Goal: Information Seeking & Learning: Find specific fact

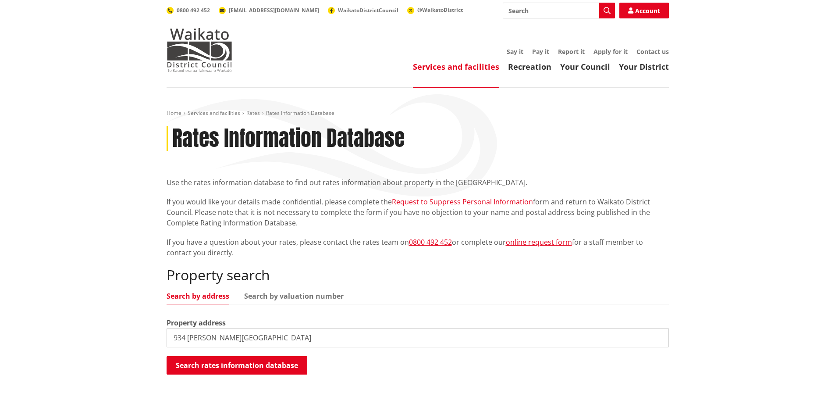
scroll to position [175, 0]
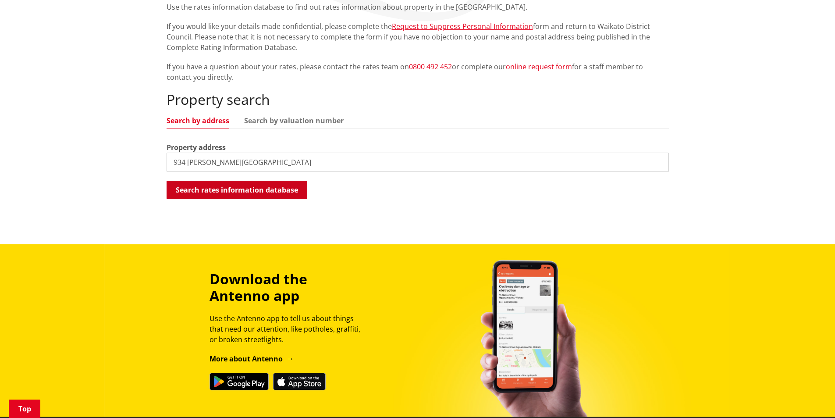
type input "934 [PERSON_NAME][GEOGRAPHIC_DATA]"
click at [249, 194] on button "Search rates information database" at bounding box center [237, 190] width 141 height 18
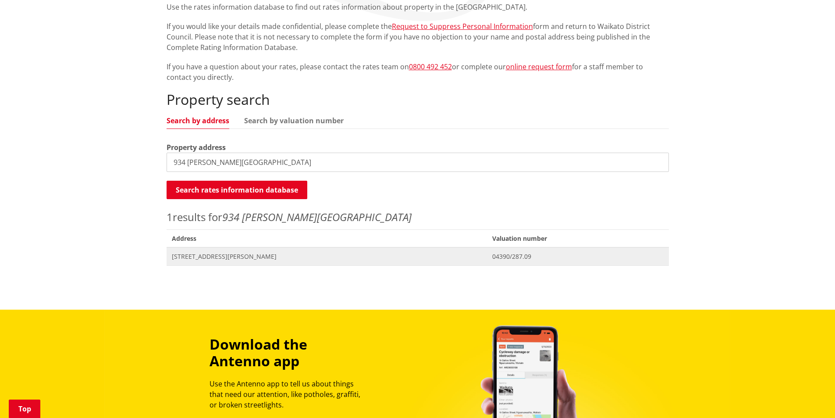
click at [259, 257] on span "[STREET_ADDRESS][PERSON_NAME]" at bounding box center [327, 256] width 310 height 9
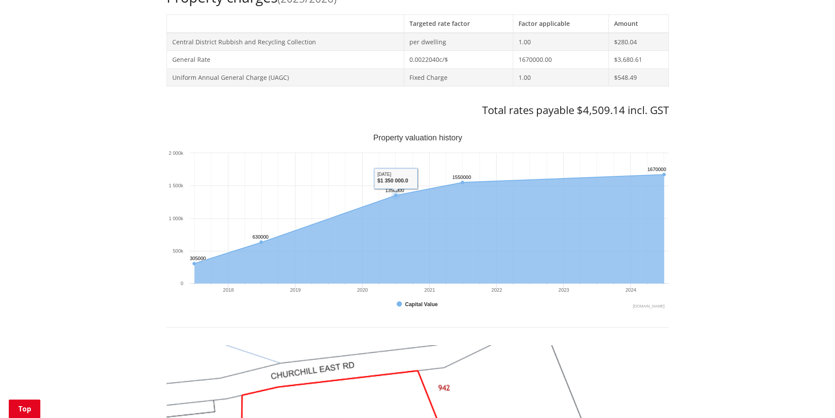
scroll to position [438, 0]
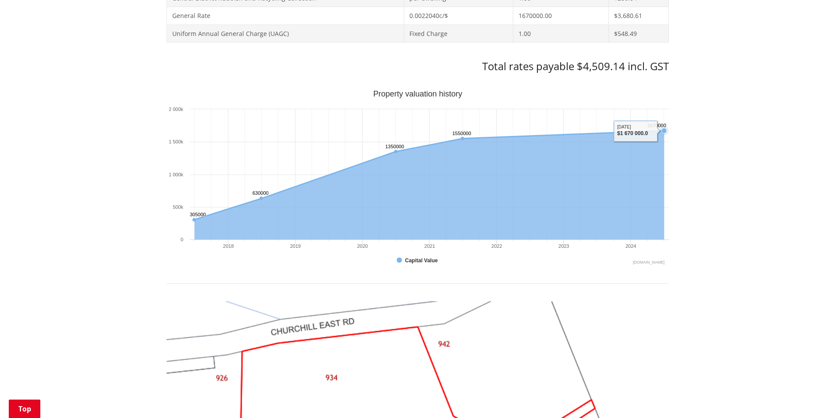
click at [662, 128] on text "1670000 ​ 1670000" at bounding box center [657, 125] width 19 height 5
click at [662, 130] on icon "Sunday, Jun 30, 12:00, 1,670,000. Capital Value." at bounding box center [663, 130] width 5 height 5
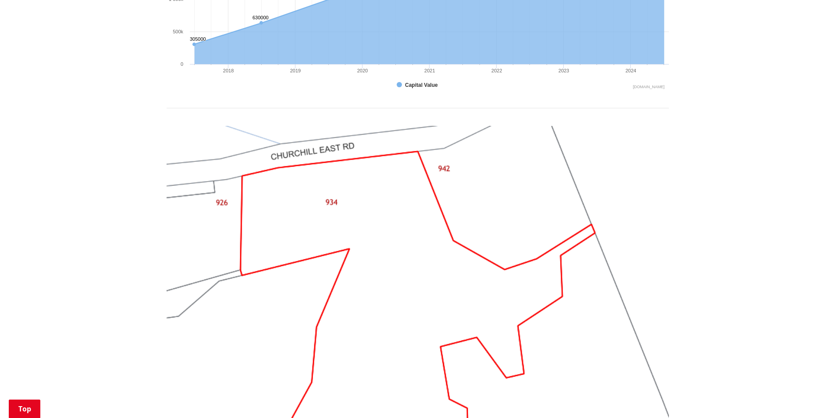
scroll to position [570, 0]
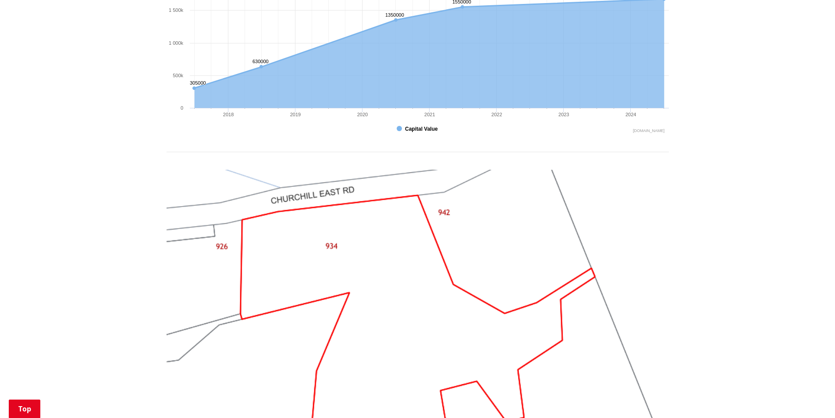
click at [401, 130] on button "Show Capital Value" at bounding box center [418, 129] width 43 height 8
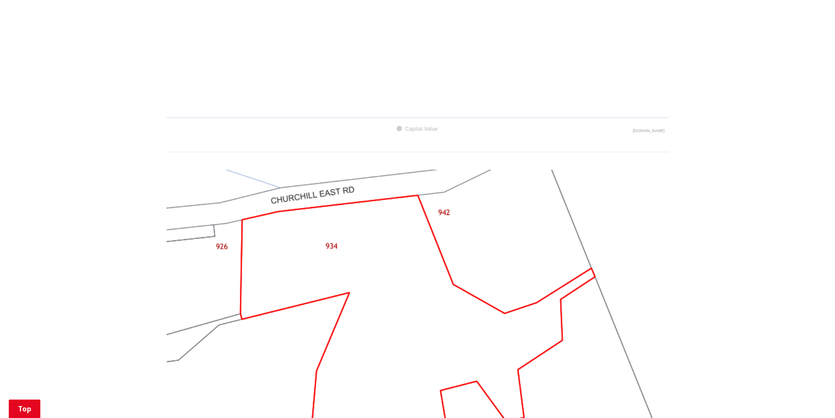
scroll to position [395, 0]
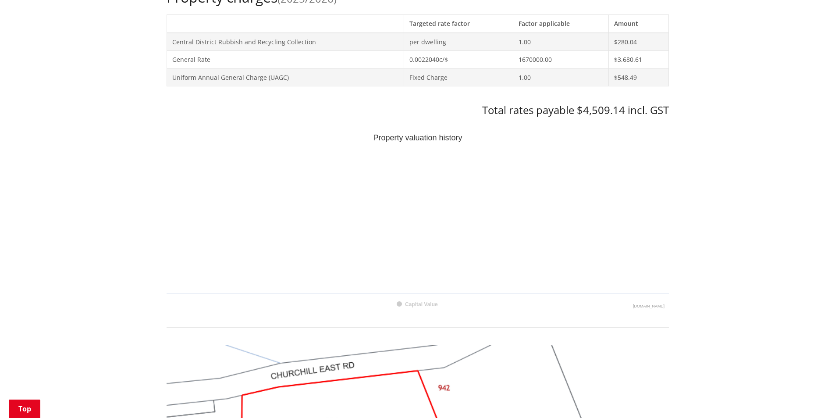
click at [420, 301] on text "Capital Value" at bounding box center [421, 304] width 33 height 6
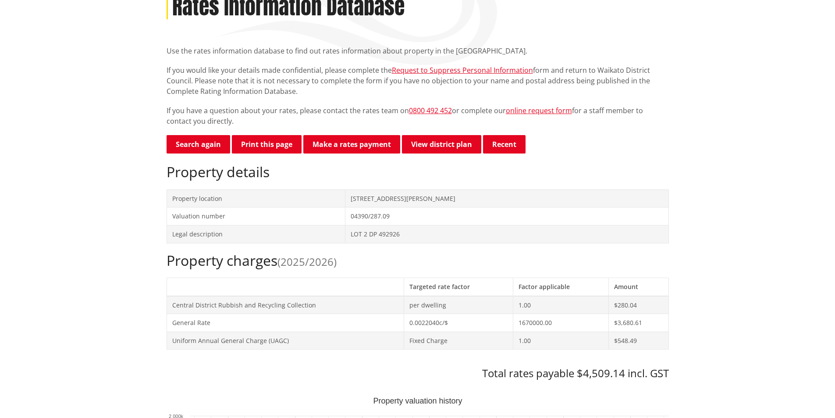
scroll to position [88, 0]
